Goal: Information Seeking & Learning: Learn about a topic

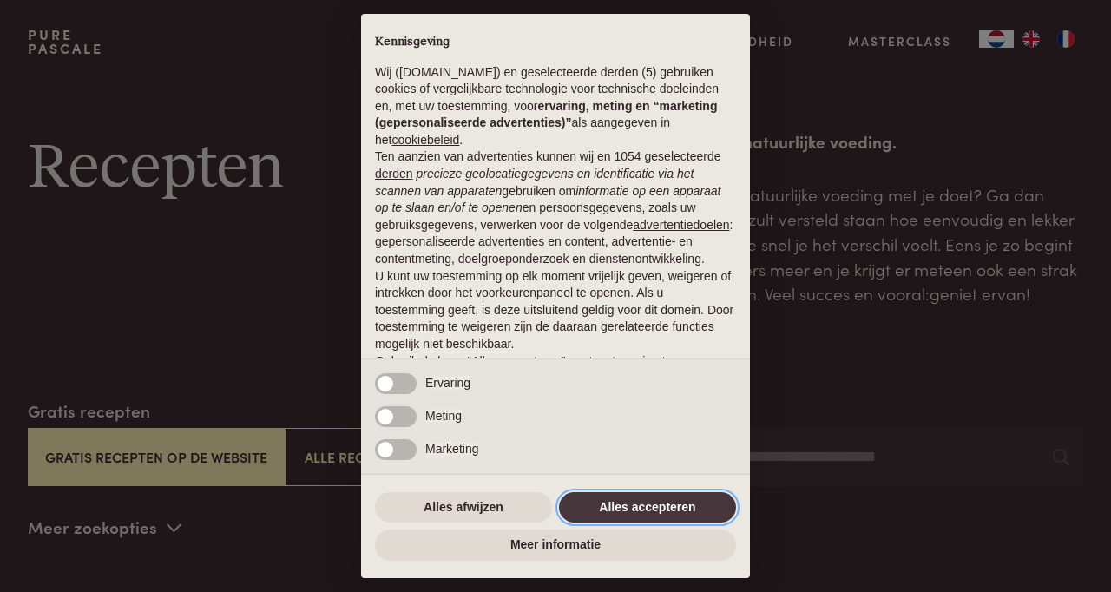
click at [692, 511] on button "Alles accepteren" at bounding box center [647, 507] width 177 height 31
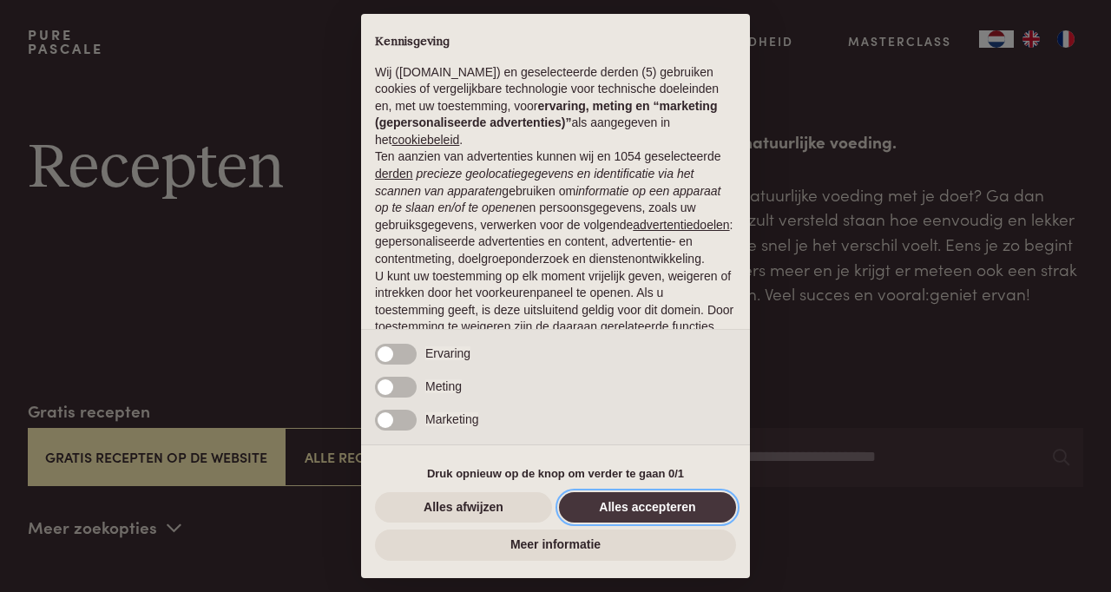
scroll to position [89, 0]
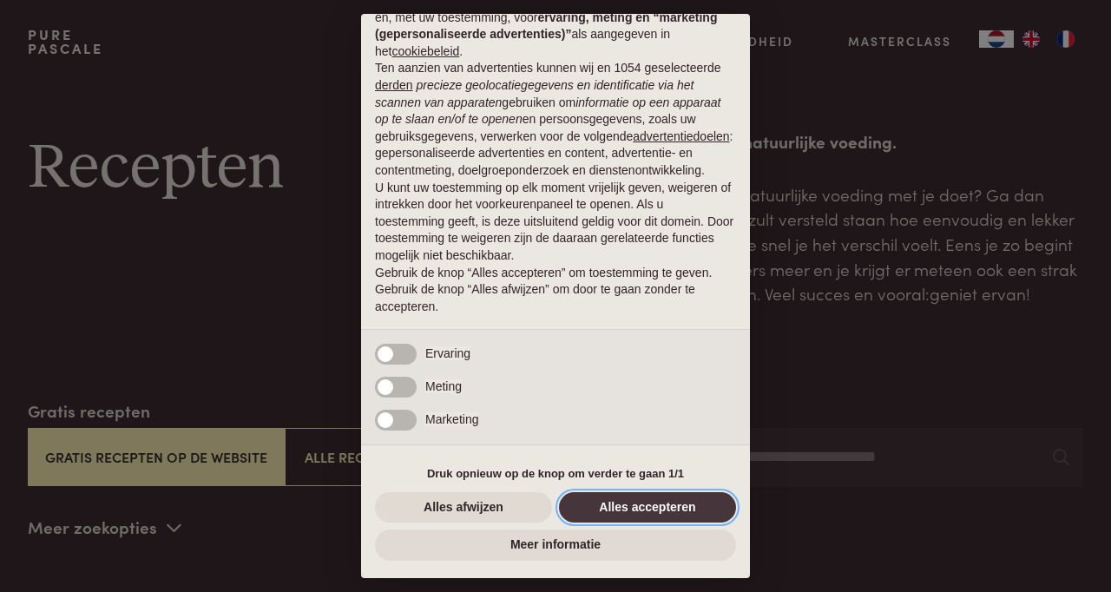
click at [666, 511] on button "Alles accepteren" at bounding box center [647, 507] width 177 height 31
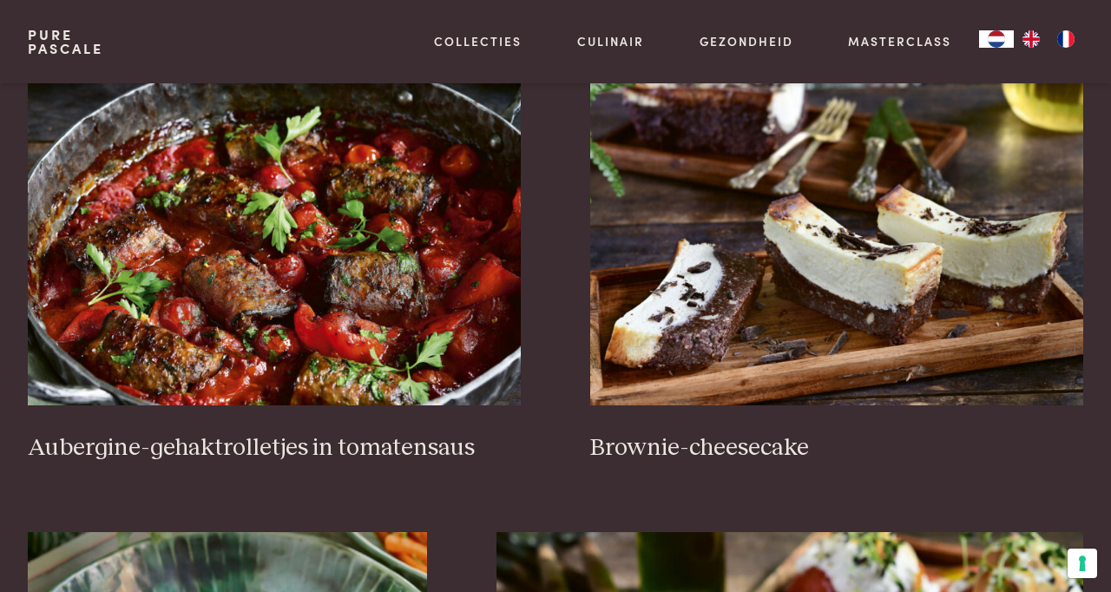
scroll to position [539, 0]
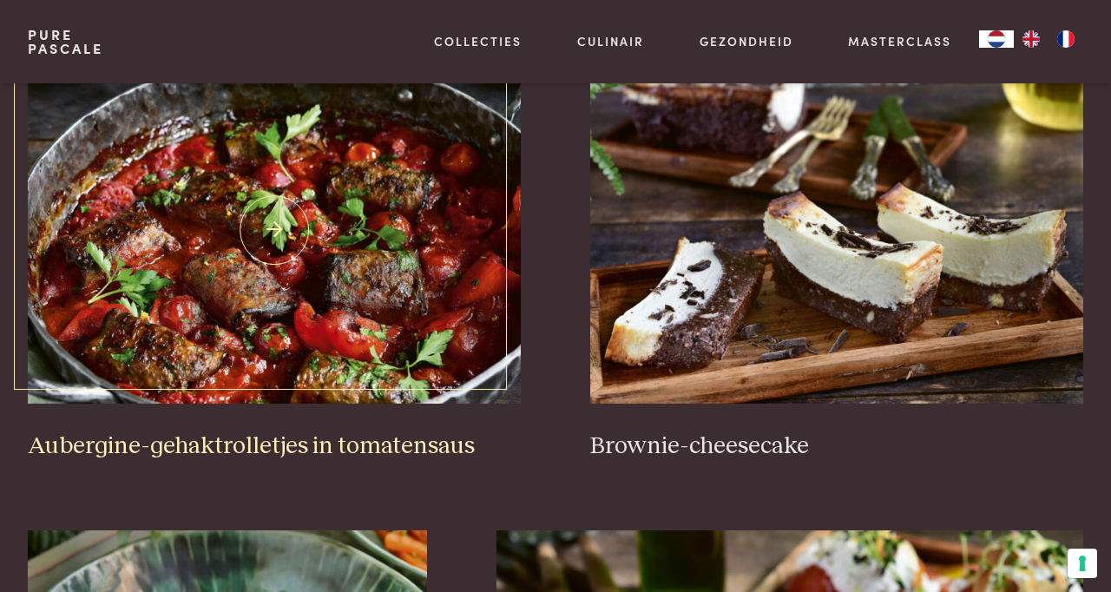
click at [154, 257] on img at bounding box center [274, 229] width 493 height 347
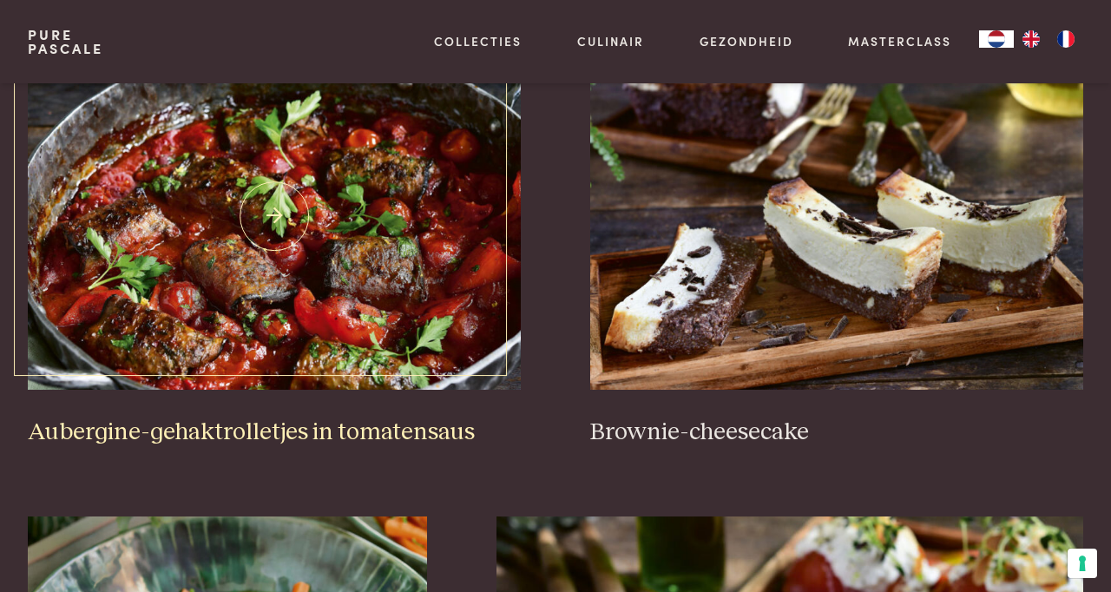
scroll to position [621, 0]
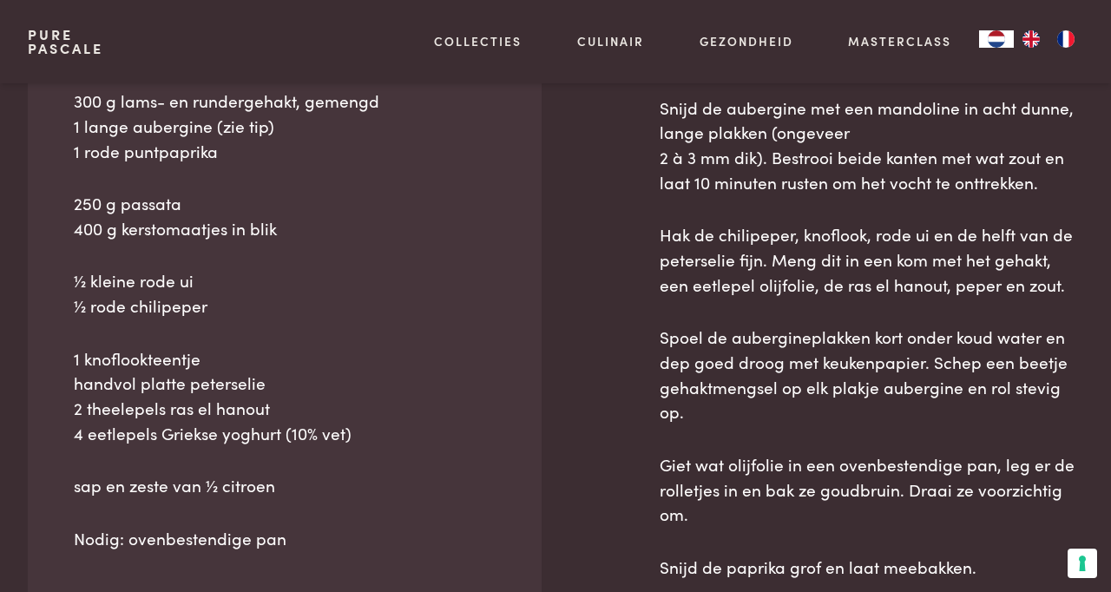
scroll to position [792, 0]
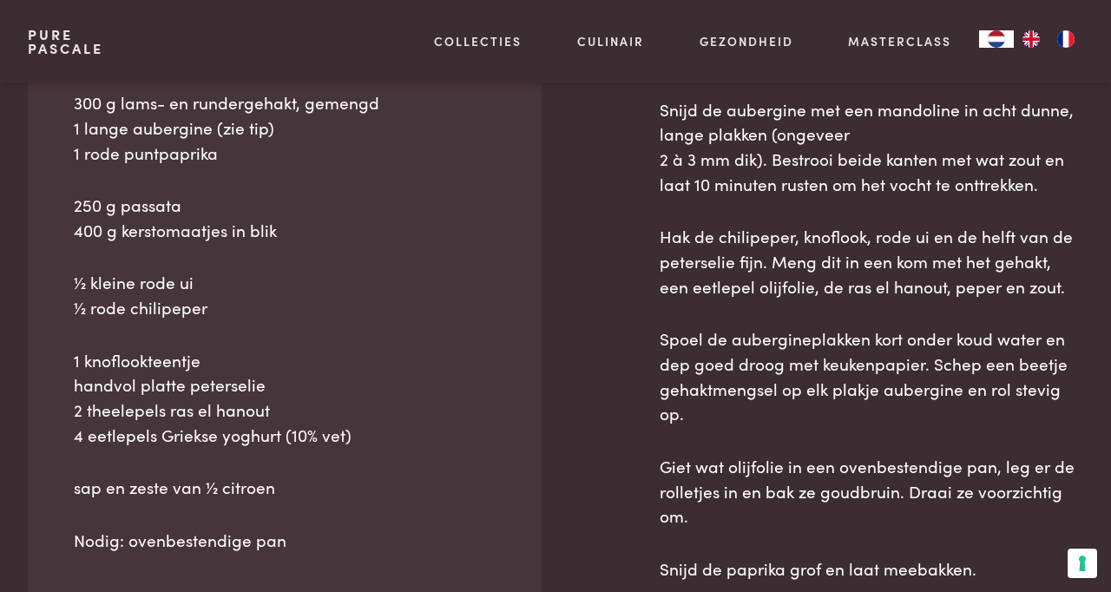
click at [782, 38] on link "Gezondheid" at bounding box center [747, 41] width 94 height 18
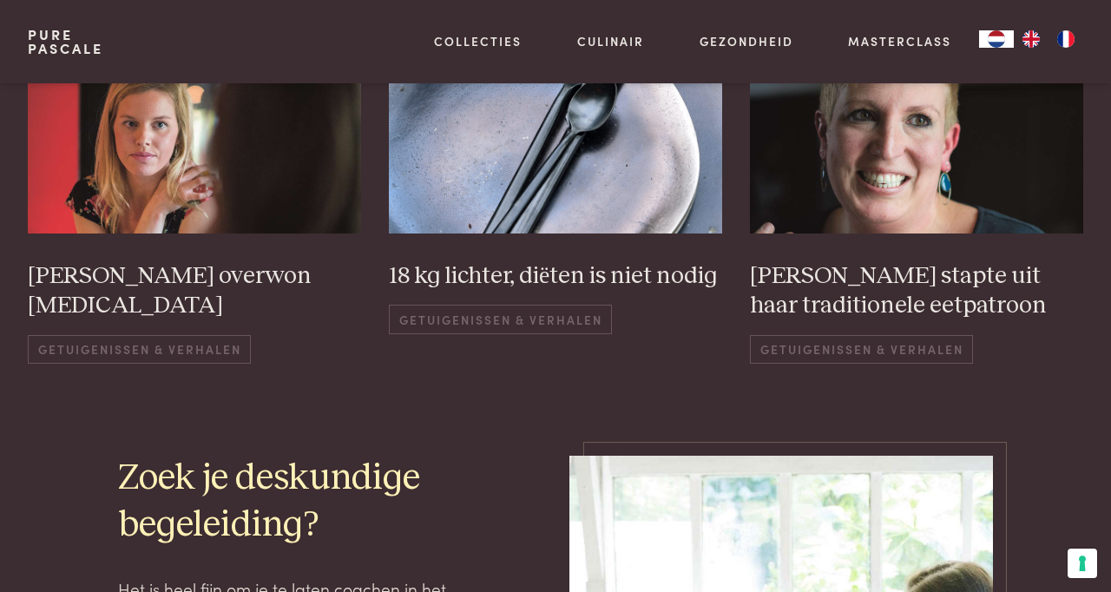
scroll to position [2657, 0]
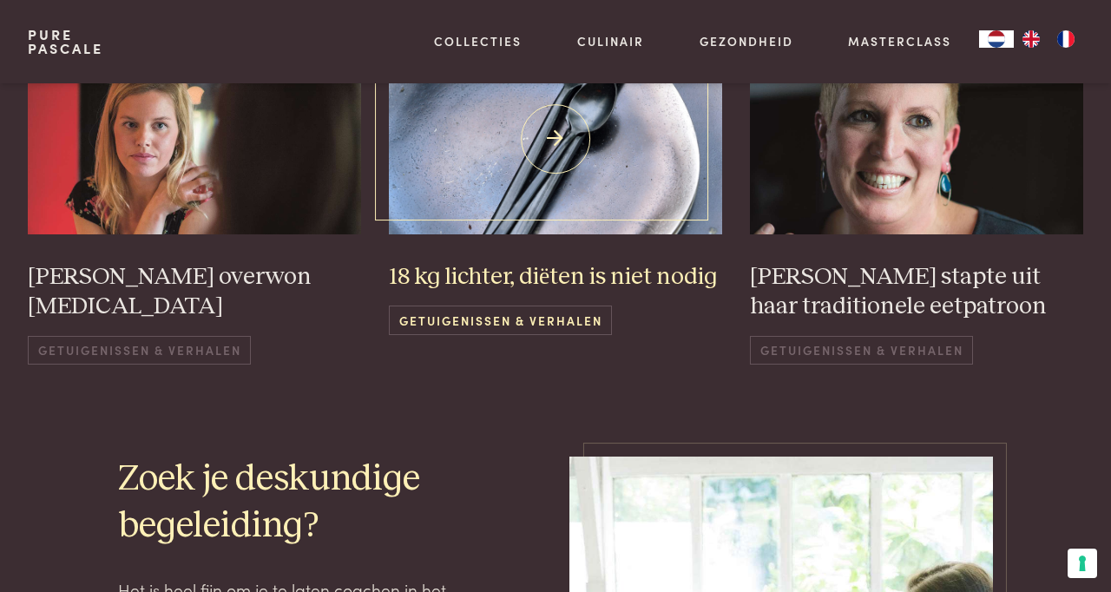
click at [580, 334] on span "Getuigenissen & Verhalen" at bounding box center [500, 320] width 223 height 29
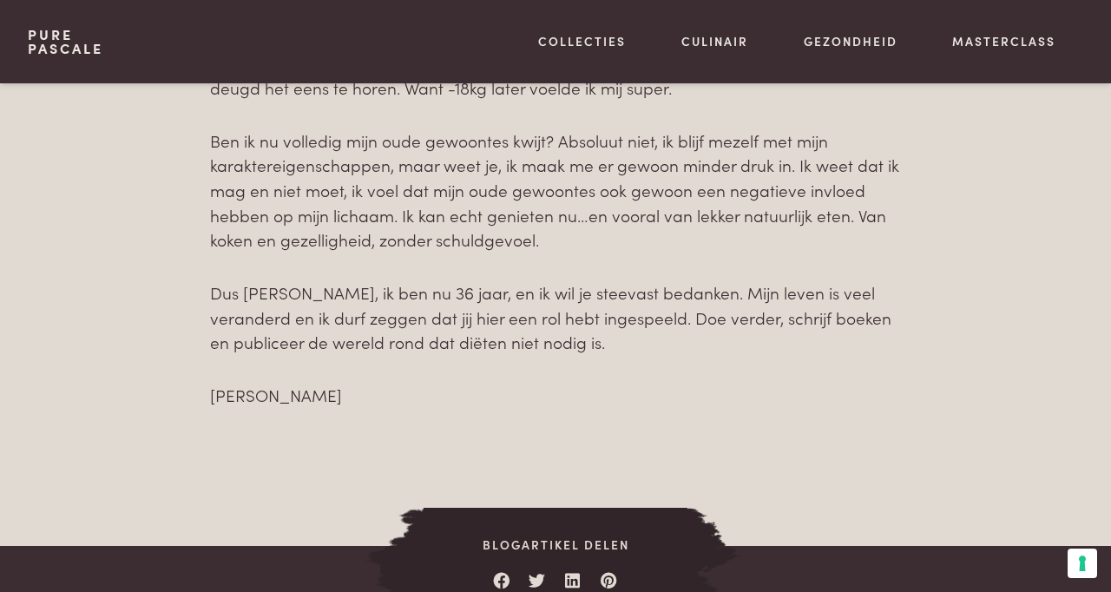
scroll to position [2348, 0]
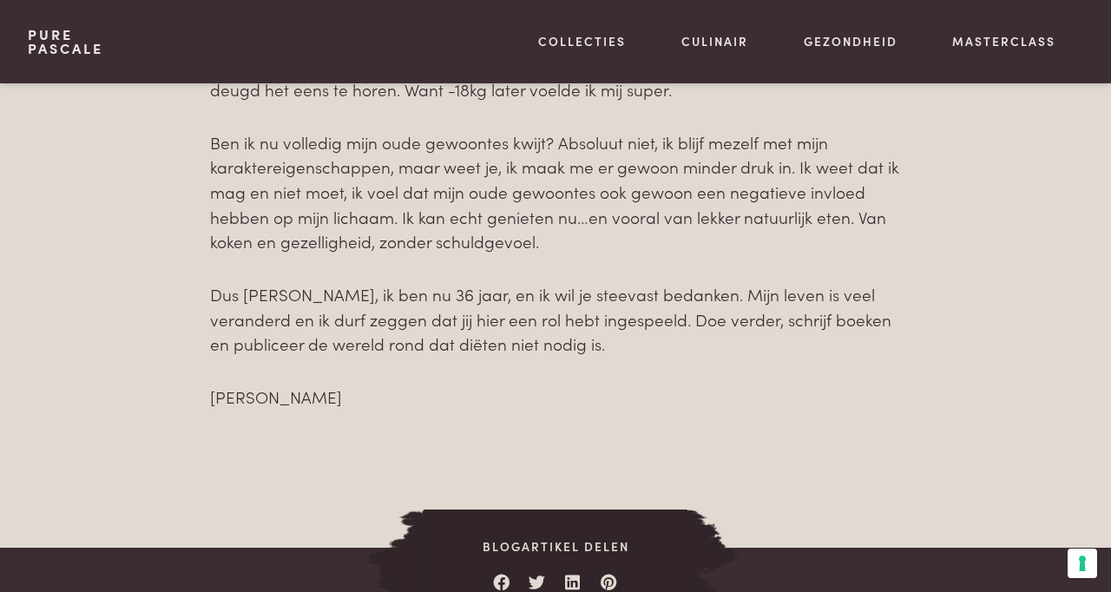
click at [877, 43] on link "Gezondheid" at bounding box center [851, 41] width 94 height 18
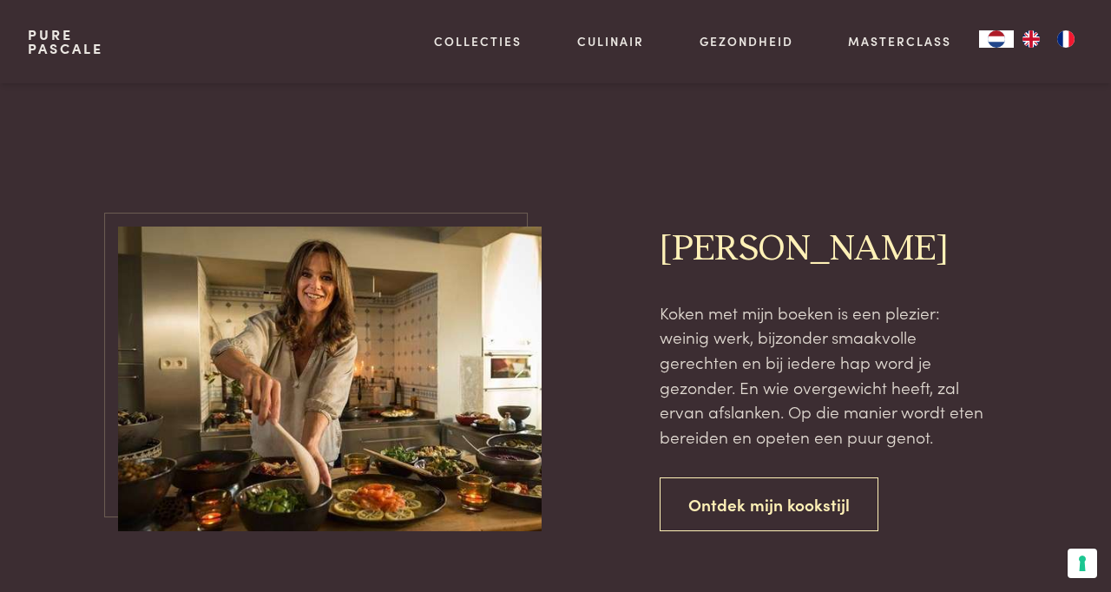
click at [848, 532] on link "Ontdek mijn kookstijl" at bounding box center [769, 505] width 219 height 55
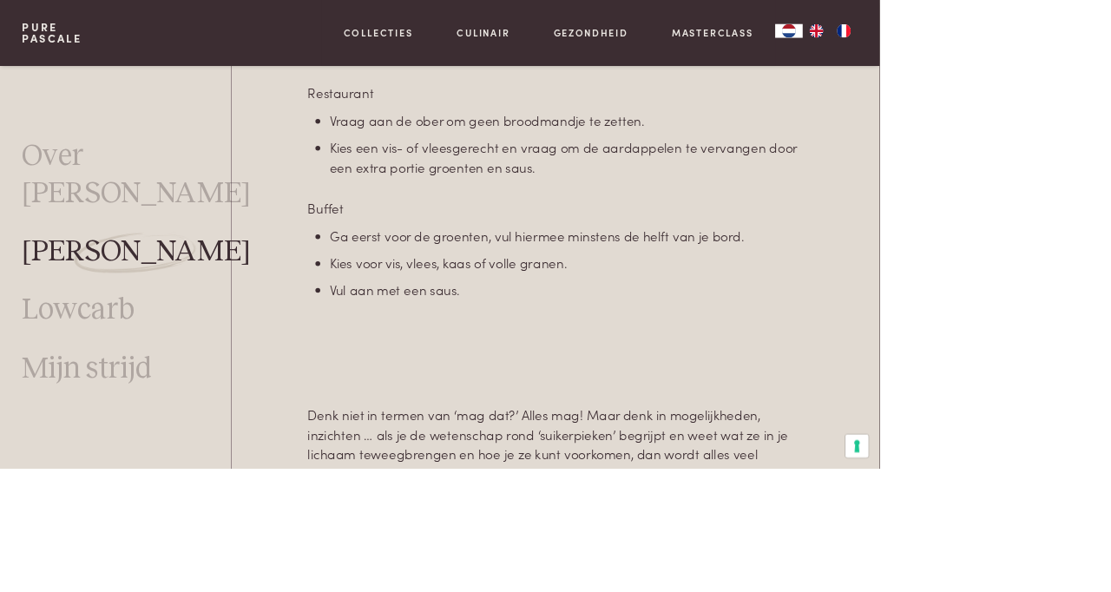
scroll to position [4831, 0]
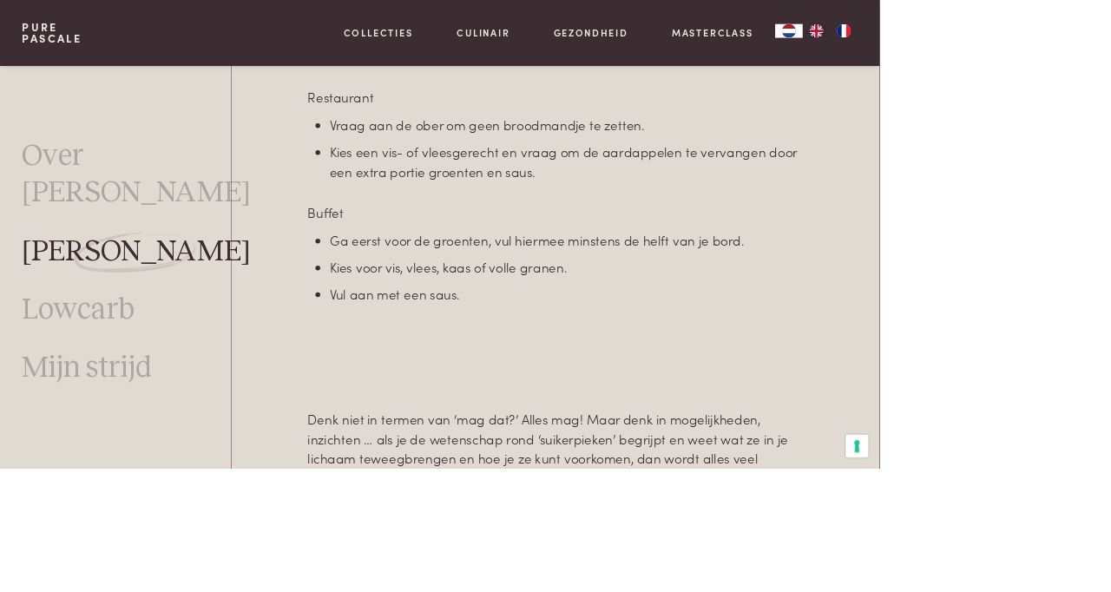
click at [95, 369] on link "Lowcarb" at bounding box center [99, 392] width 142 height 46
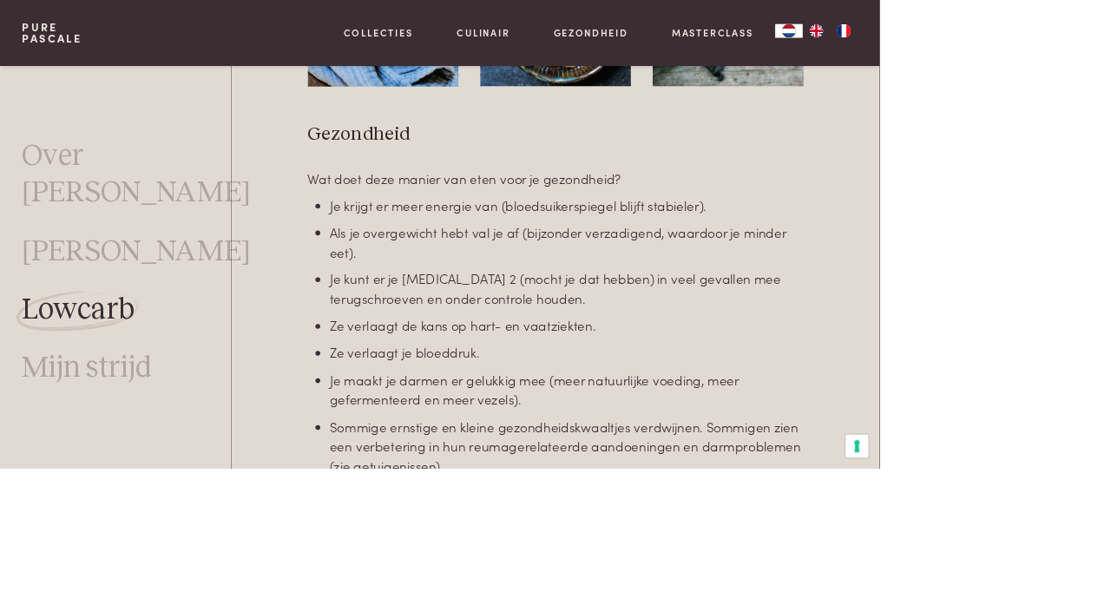
scroll to position [2228, 0]
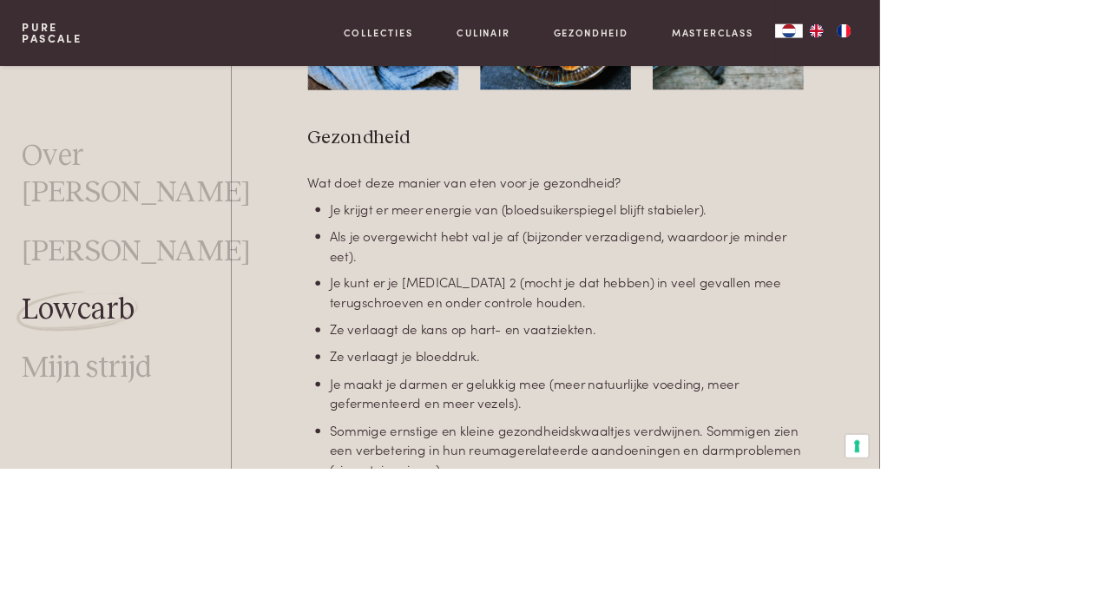
click at [644, 36] on link "Culinair" at bounding box center [610, 41] width 67 height 18
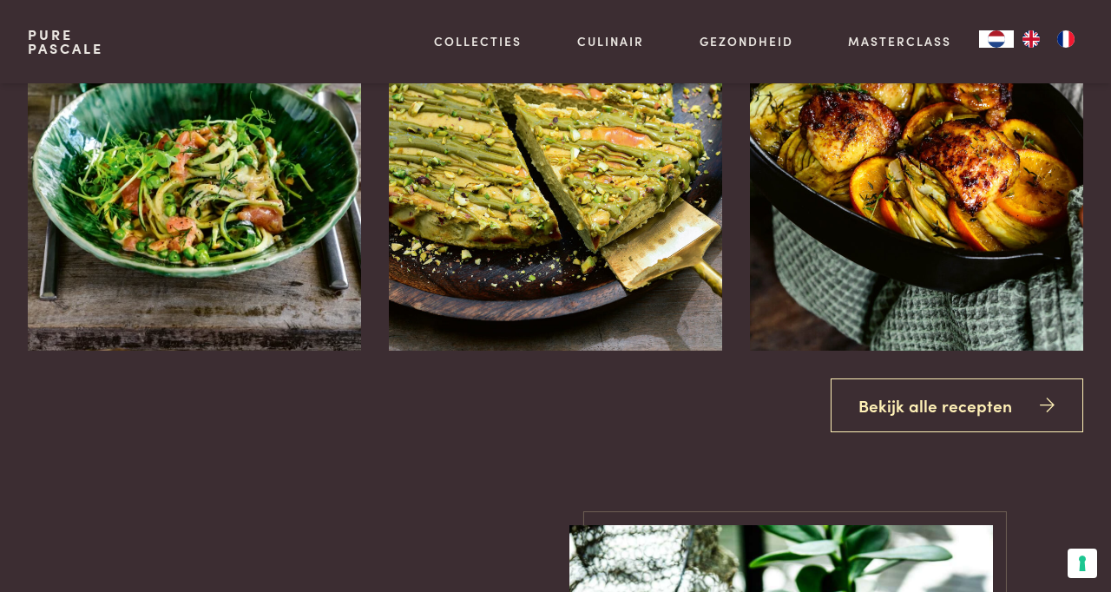
scroll to position [1431, 0]
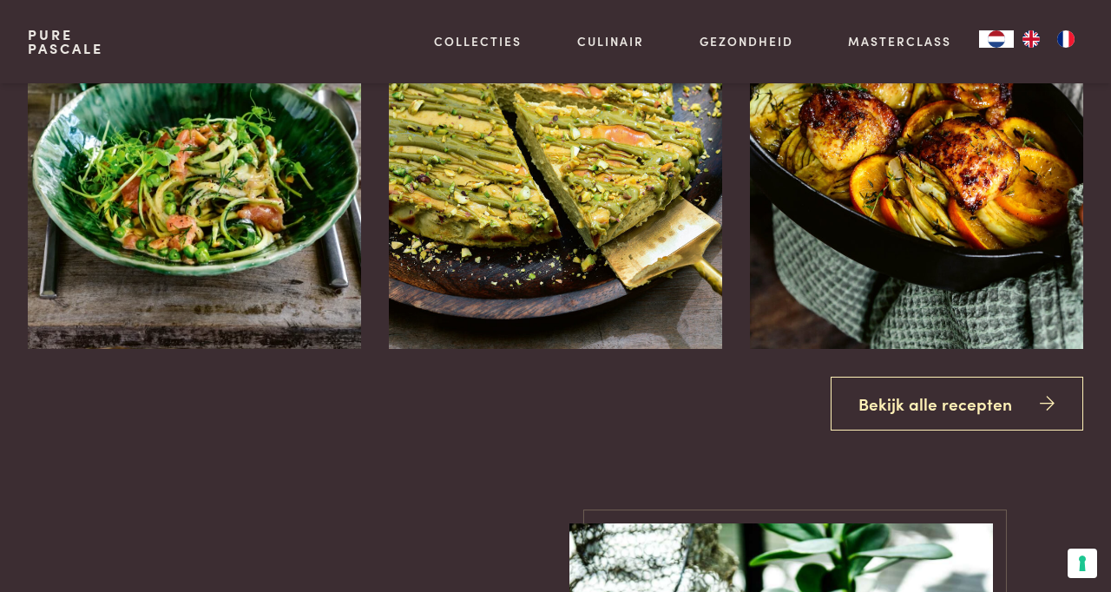
click at [1039, 432] on link "Bekijk alle recepten" at bounding box center [958, 404] width 254 height 55
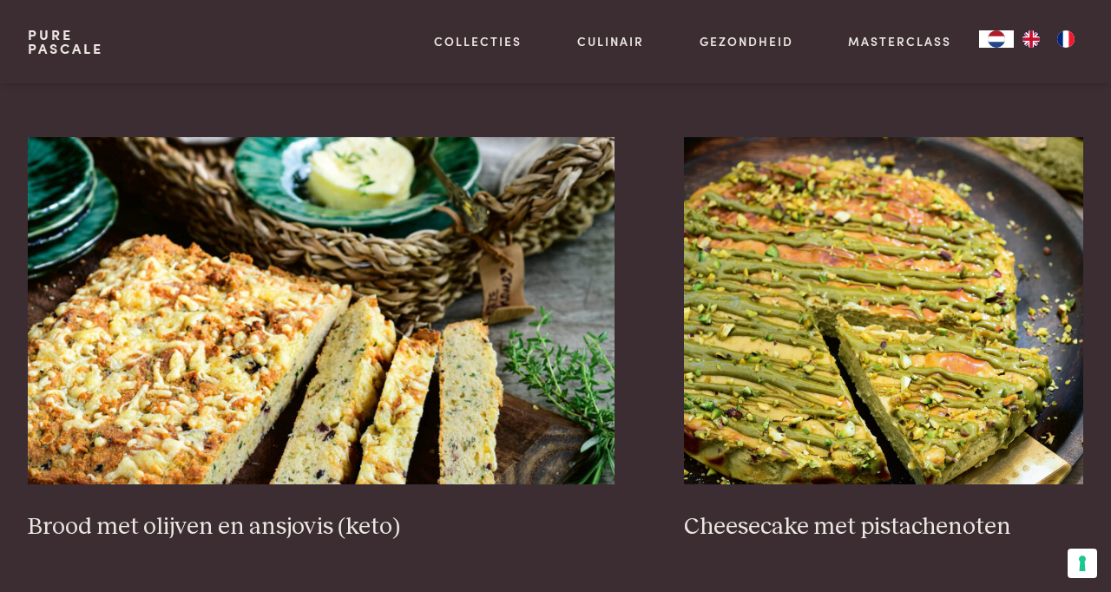
scroll to position [1438, 0]
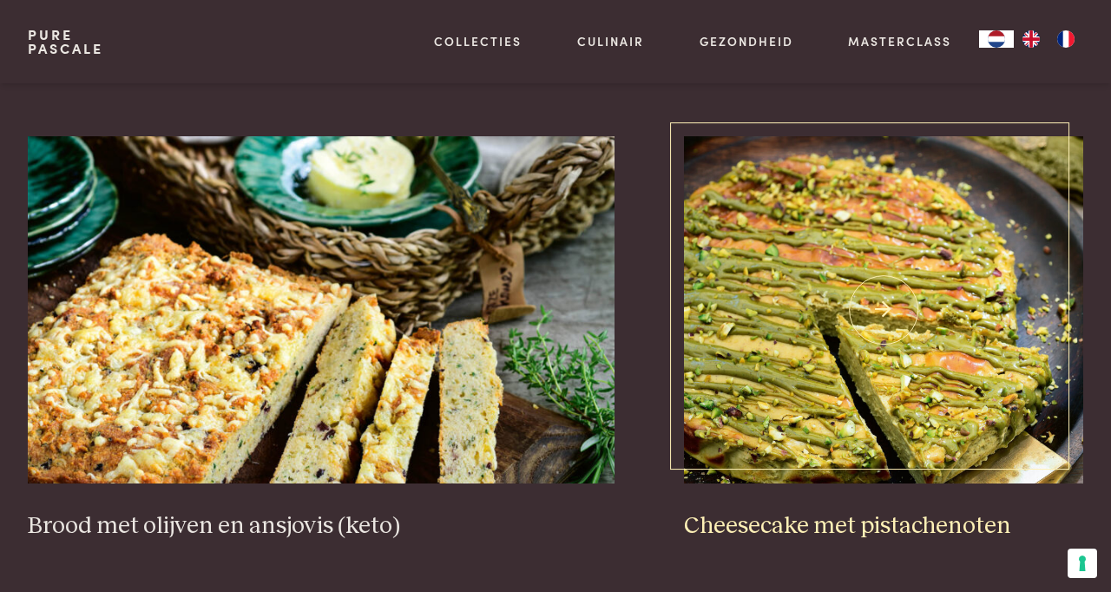
click at [943, 375] on img at bounding box center [883, 309] width 399 height 347
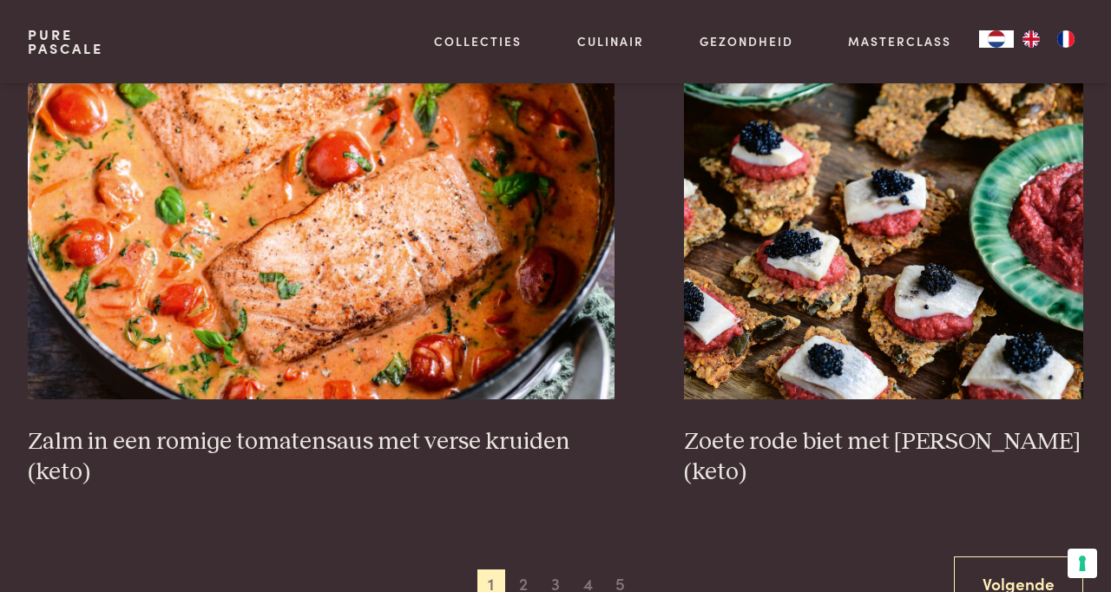
scroll to position [2946, 0]
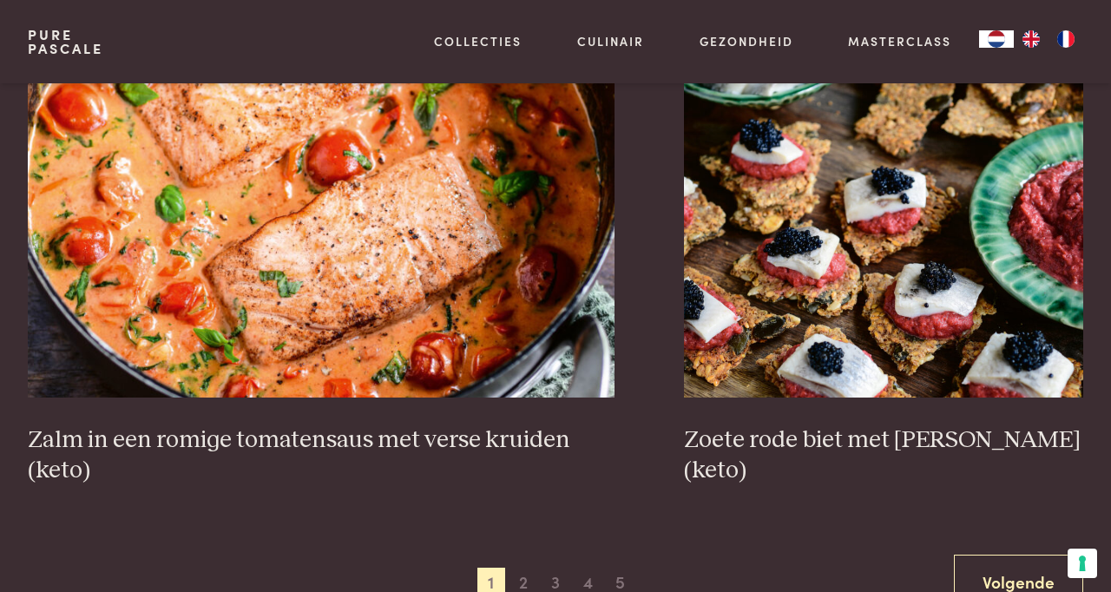
click at [1050, 589] on link "Volgende" at bounding box center [1018, 582] width 129 height 55
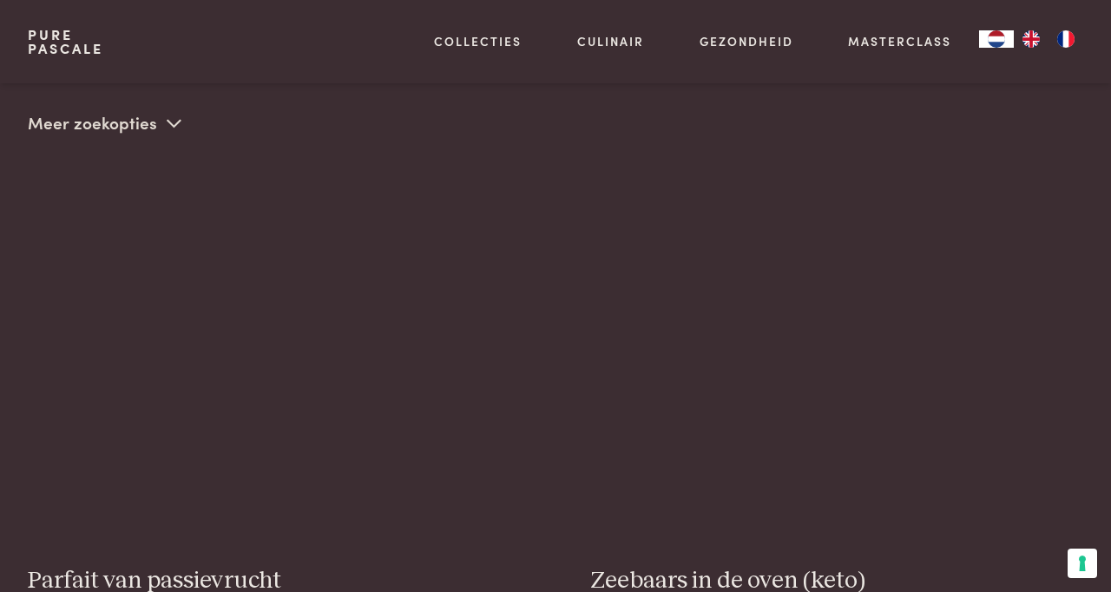
scroll to position [399, 0]
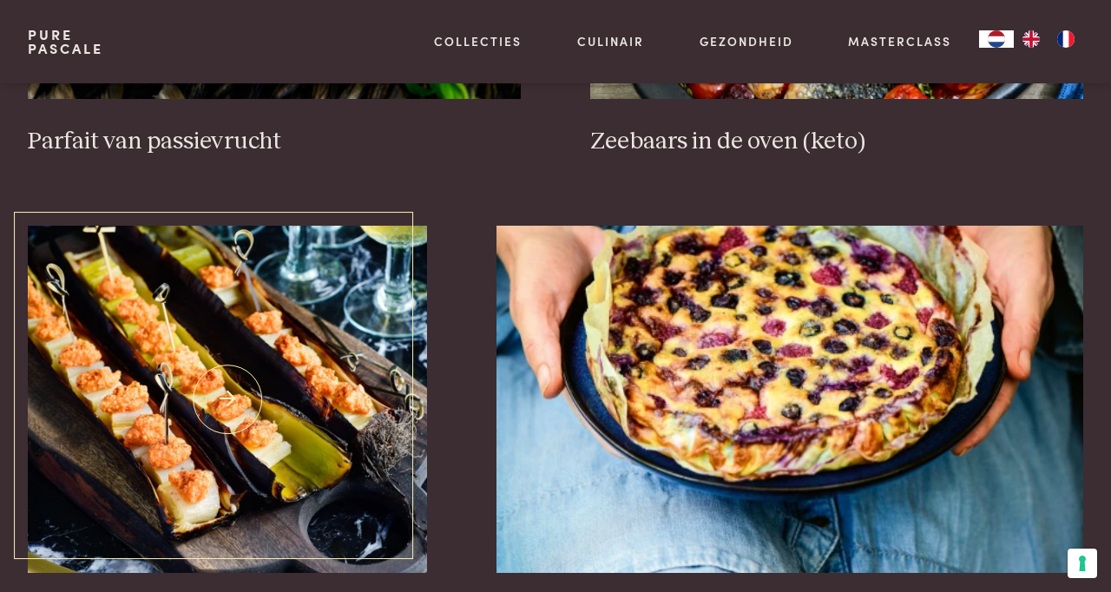
click at [73, 266] on img at bounding box center [227, 399] width 399 height 347
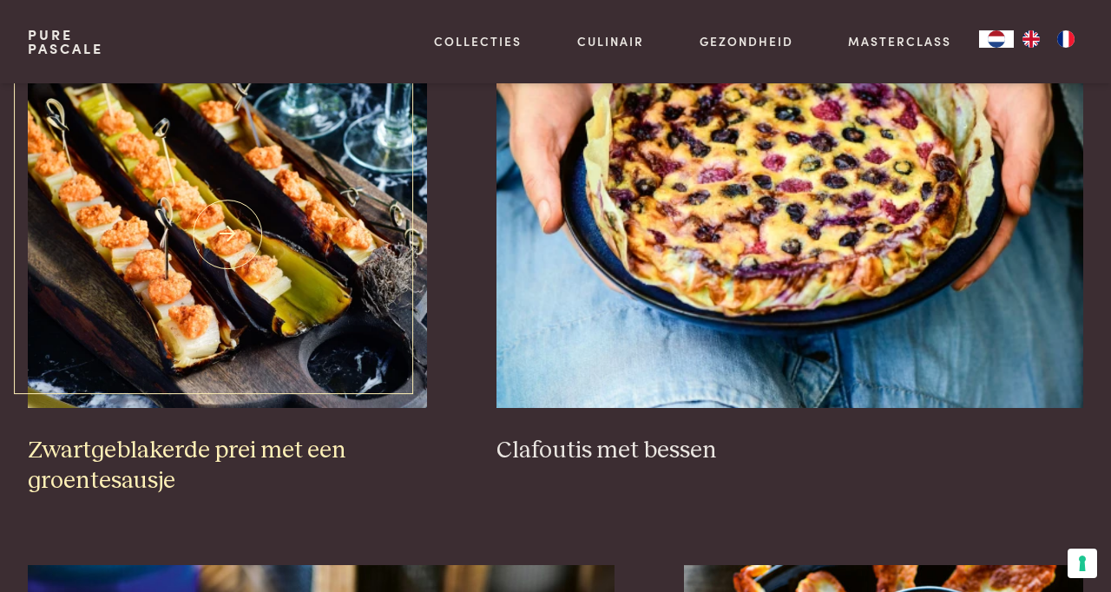
scroll to position [1026, 0]
